Goal: Task Accomplishment & Management: Schedule Post

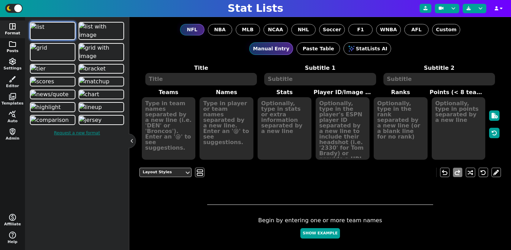
click at [13, 46] on span "folder" at bounding box center [12, 44] width 8 height 8
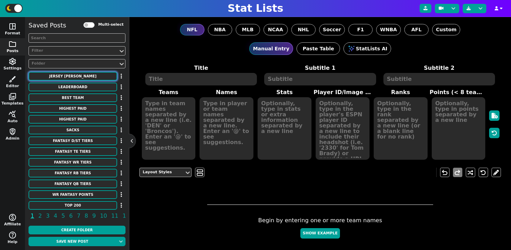
click at [74, 78] on button "Jersey Barkley" at bounding box center [73, 76] width 89 height 9
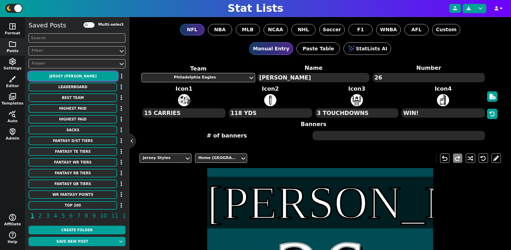
click at [83, 78] on button "Jersey Barkley" at bounding box center [73, 76] width 89 height 9
click at [121, 74] on icon "button" at bounding box center [121, 76] width 1 height 6
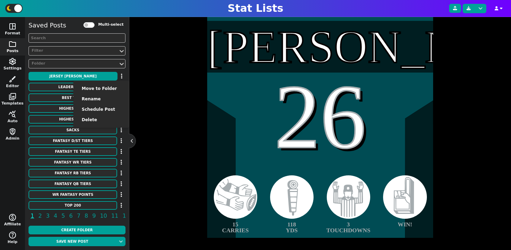
scroll to position [141, 0]
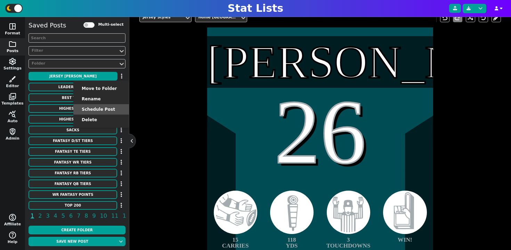
click at [105, 107] on li "Schedule Post" at bounding box center [101, 109] width 56 height 10
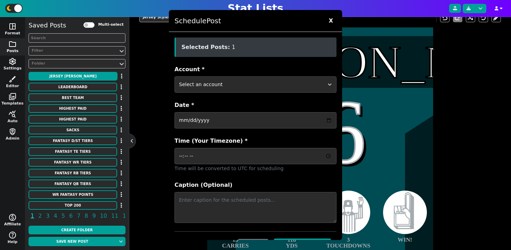
scroll to position [25, 0]
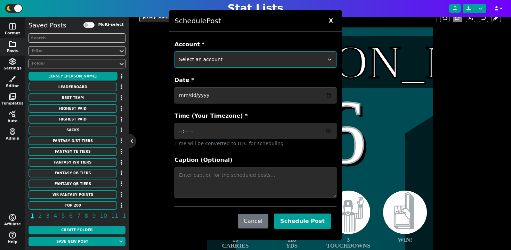
click at [233, 53] on select "Select an account ftblstatpage cfbstatpage ballstatpage cbbstatpage bsblstatpag…" at bounding box center [256, 59] width 162 height 16
select select "surviveballfantasy"
click at [175, 51] on select "Select an account ftblstatpage cfbstatpage ballstatpage cbbstatpage bsblstatpag…" at bounding box center [256, 59] width 162 height 16
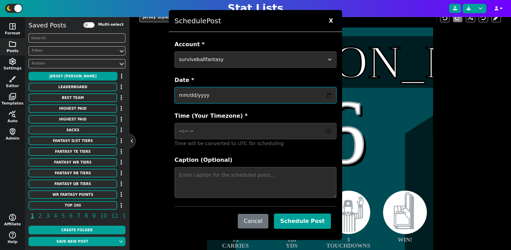
click at [216, 97] on input "Date *" at bounding box center [256, 95] width 162 height 16
click at [328, 94] on input "Date *" at bounding box center [256, 95] width 162 height 16
type input "2025-08-15"
click at [330, 95] on input "2025-08-15" at bounding box center [256, 95] width 162 height 16
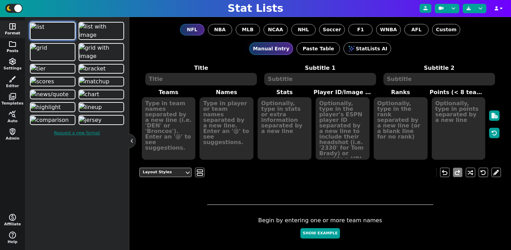
click at [13, 45] on span "folder" at bounding box center [12, 44] width 8 height 8
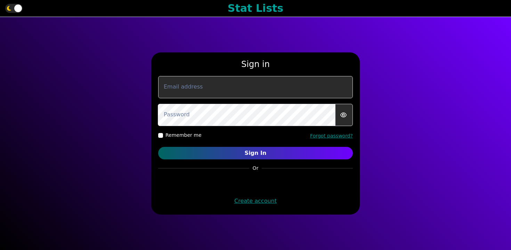
click at [447, 83] on div "Sign in Email address Password Remember me Forgot password? Sign In Or Create a…" at bounding box center [255, 133] width 511 height 233
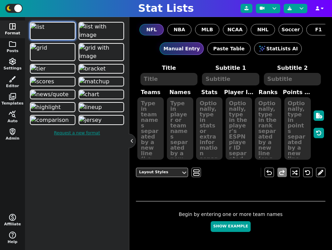
scroll to position [17, 0]
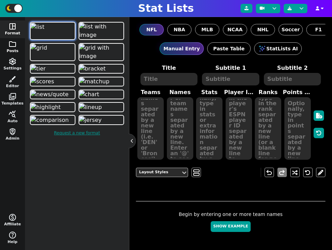
click at [12, 43] on span "folder" at bounding box center [12, 44] width 8 height 8
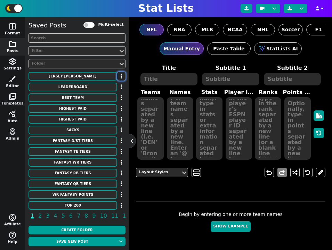
click at [118, 78] on button "button" at bounding box center [121, 76] width 8 height 9
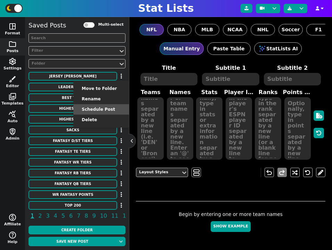
click at [102, 105] on li "Schedule Post" at bounding box center [101, 109] width 56 height 10
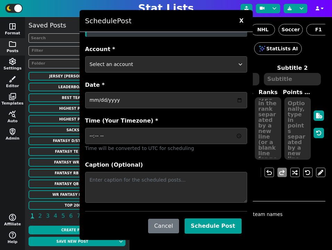
scroll to position [25, 0]
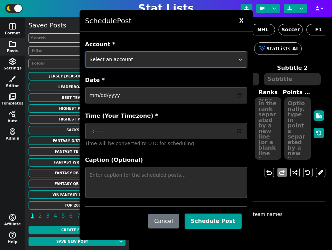
click at [157, 64] on select "Select an account ftblstatpage cfbstatpage ballstatpage cbbstatpage bsblstatpag…" at bounding box center [166, 59] width 162 height 16
select select "surviveballfantasy"
click at [85, 51] on select "Select an account ftblstatpage cfbstatpage ballstatpage cbbstatpage bsblstatpag…" at bounding box center [166, 59] width 162 height 16
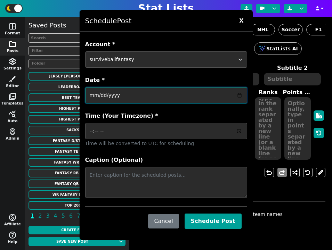
click at [128, 92] on input "Date *" at bounding box center [166, 95] width 162 height 16
click at [240, 93] on input "Date *" at bounding box center [166, 95] width 162 height 16
type input "2025-08-16"
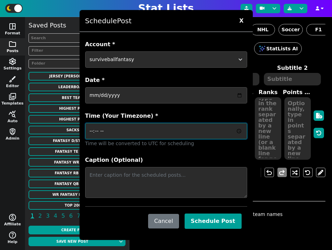
click at [241, 133] on input "Time (Your Timezone) *" at bounding box center [166, 131] width 162 height 16
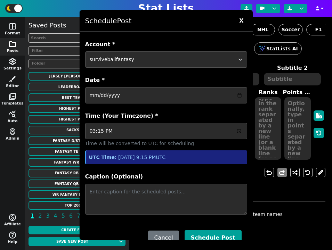
type input "15:15"
click at [177, 117] on label "Time (Your Timezone) *" at bounding box center [166, 116] width 162 height 8
click at [177, 123] on input "15:15" at bounding box center [166, 131] width 162 height 16
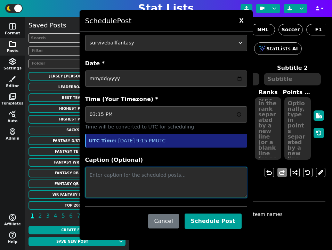
click at [150, 182] on textarea "Caption (Optional)" at bounding box center [166, 182] width 162 height 31
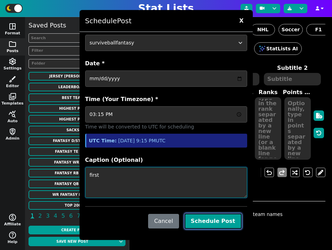
type textarea "first"
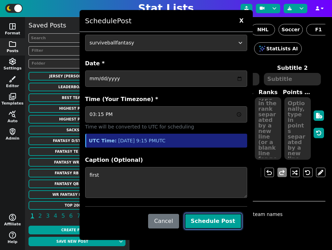
click at [222, 224] on button "Schedule Post" at bounding box center [213, 221] width 57 height 15
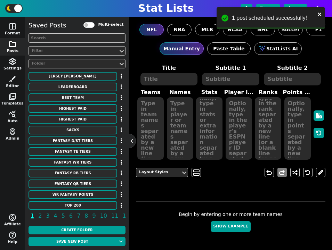
scroll to position [0, 0]
click at [91, 23] on input "Multi-select" at bounding box center [88, 25] width 11 height 6
checkbox input "true"
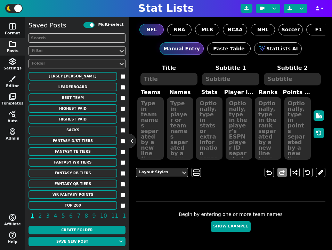
click at [121, 77] on input "checkbox" at bounding box center [123, 76] width 5 height 5
checkbox input "true"
click at [123, 88] on input "checkbox" at bounding box center [123, 87] width 5 height 5
checkbox input "true"
click at [125, 30] on div "Multi-select" at bounding box center [99, 25] width 67 height 9
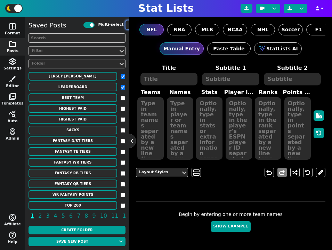
click at [129, 26] on icon "button" at bounding box center [129, 25] width 1 height 6
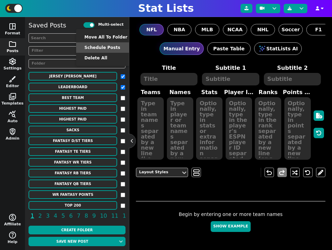
click at [110, 47] on li "Schedule Posts" at bounding box center [106, 47] width 60 height 10
checkbox input "false"
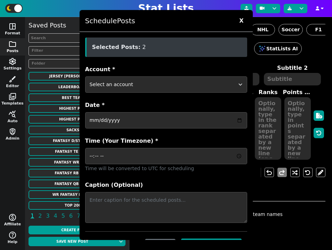
click at [240, 20] on span "X" at bounding box center [241, 21] width 11 height 10
